Goal: Find specific page/section: Find specific page/section

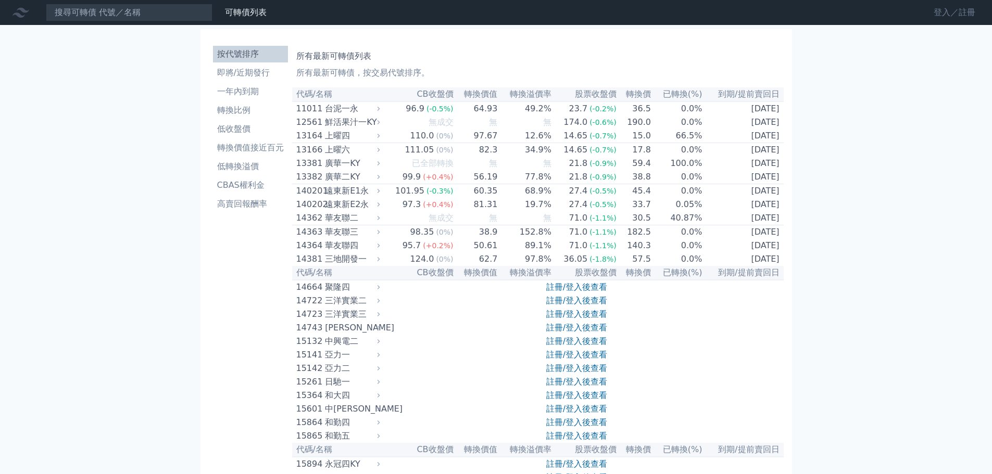
click at [945, 10] on link "登入／註冊" at bounding box center [955, 12] width 58 height 17
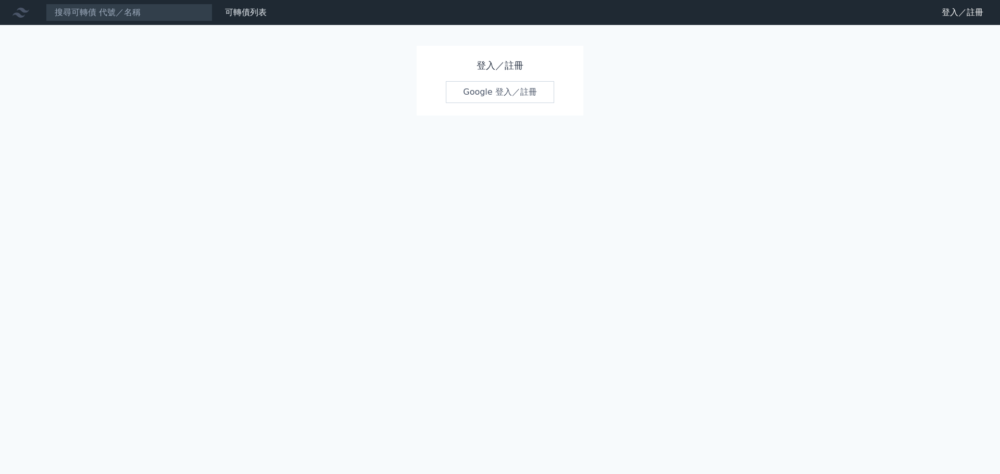
click at [474, 95] on link "Google 登入／註冊" at bounding box center [500, 92] width 108 height 22
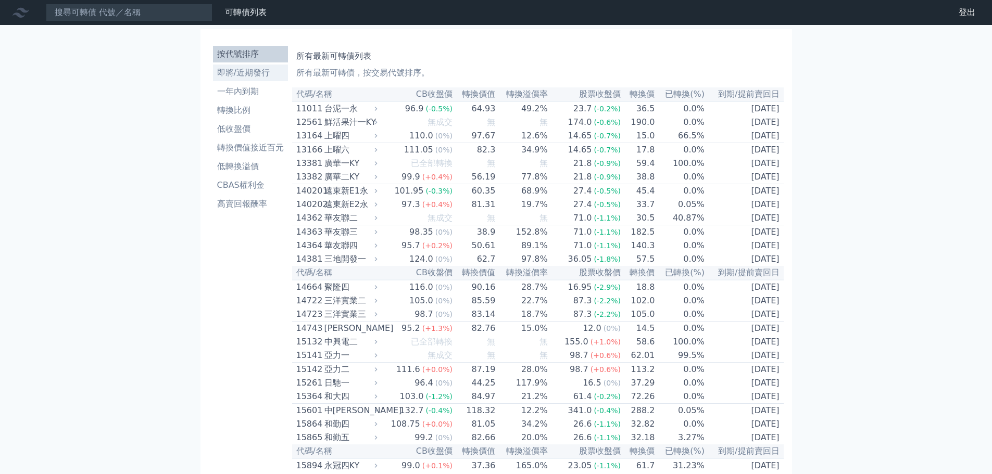
click at [246, 74] on li "即將/近期發行" at bounding box center [250, 73] width 75 height 12
